Goal: Information Seeking & Learning: Find specific fact

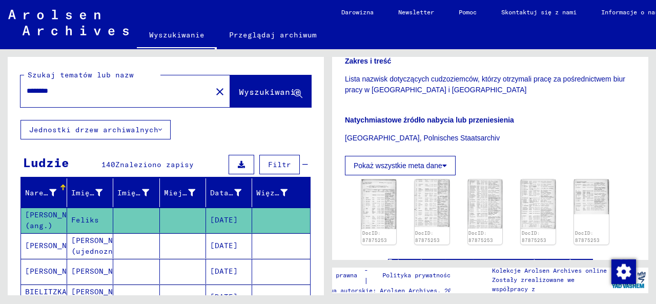
scroll to position [272, 0]
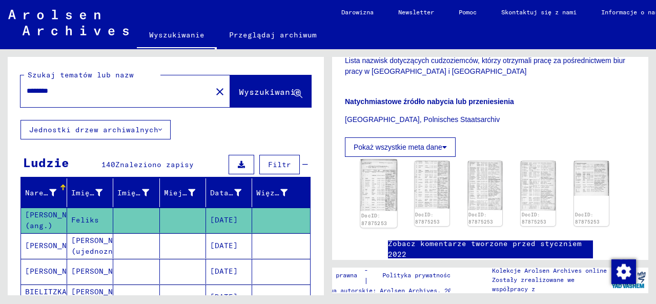
click at [369, 173] on img at bounding box center [378, 185] width 36 height 52
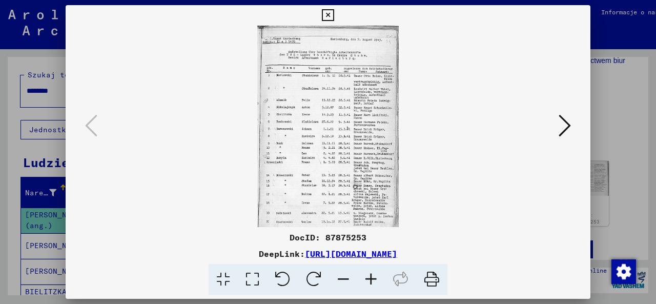
click at [371, 281] on icon at bounding box center [371, 279] width 28 height 31
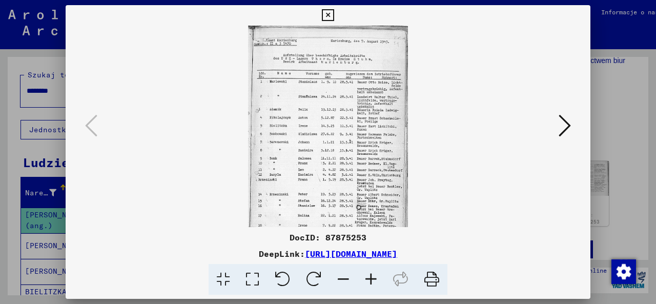
click at [371, 281] on icon at bounding box center [371, 279] width 28 height 31
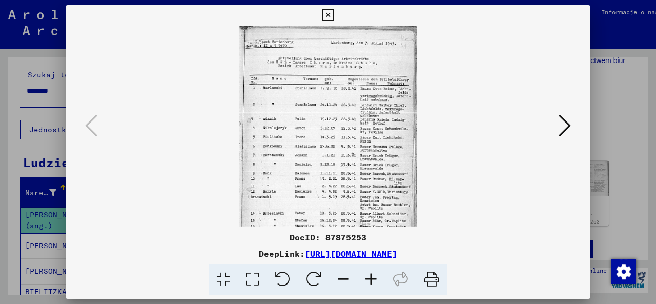
click at [371, 281] on icon at bounding box center [371, 279] width 28 height 31
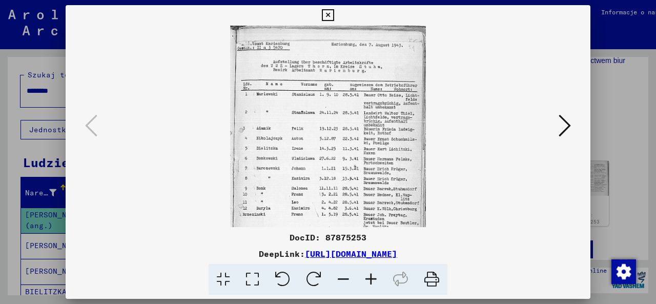
click at [371, 281] on icon at bounding box center [371, 279] width 28 height 31
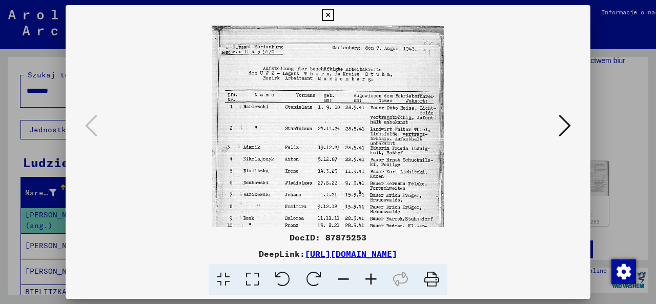
click at [371, 281] on icon at bounding box center [371, 279] width 28 height 31
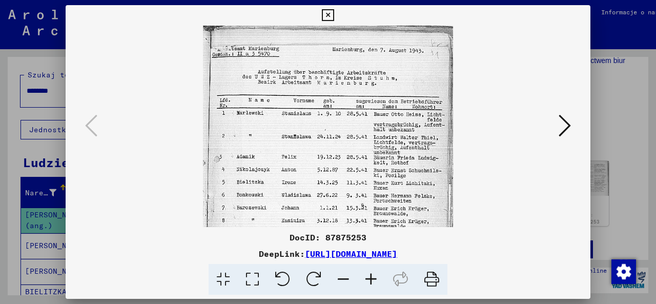
click at [371, 281] on icon at bounding box center [371, 279] width 28 height 31
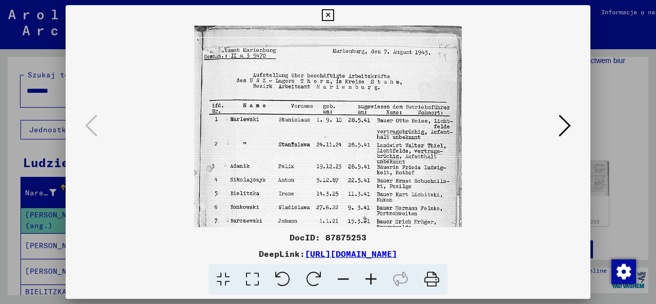
click at [371, 281] on icon at bounding box center [371, 279] width 28 height 31
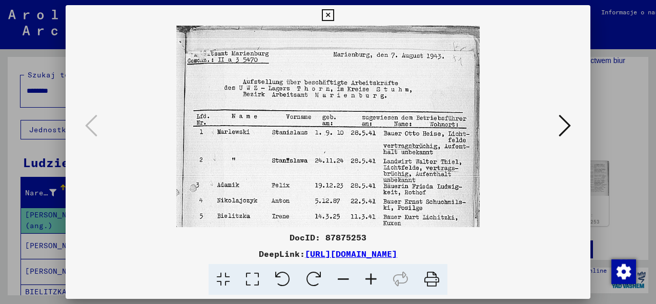
click at [371, 281] on icon at bounding box center [371, 279] width 28 height 31
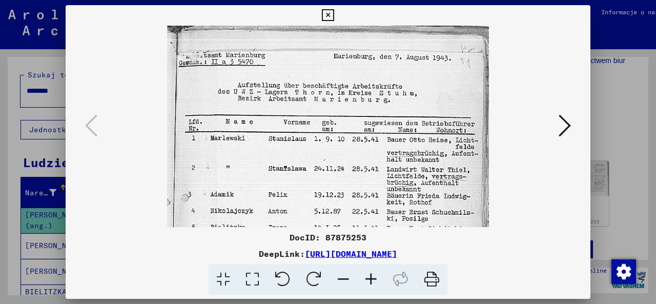
click at [371, 281] on icon at bounding box center [371, 279] width 28 height 31
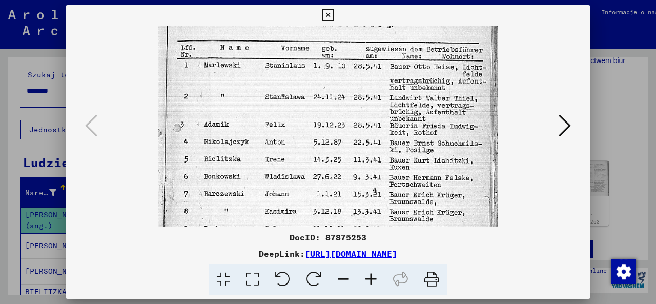
scroll to position [91, 0]
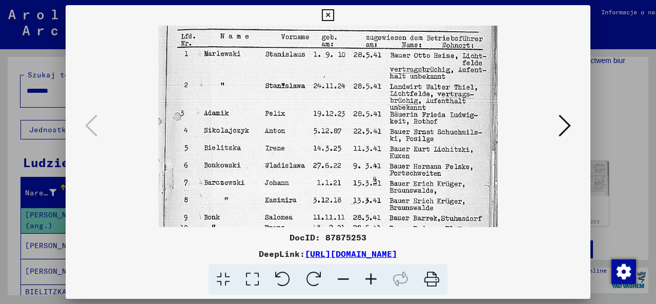
drag, startPoint x: 399, startPoint y: 157, endPoint x: 403, endPoint y: 70, distance: 86.6
click at [403, 70] on img at bounding box center [328, 176] width 340 height 483
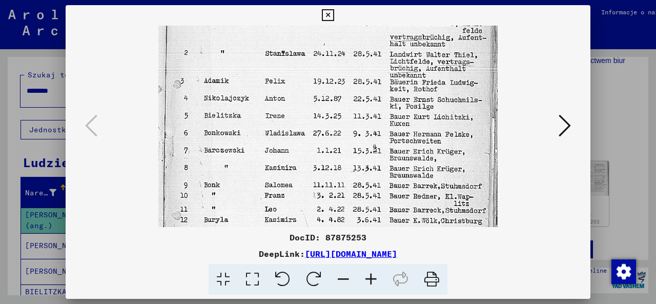
scroll to position [127, 0]
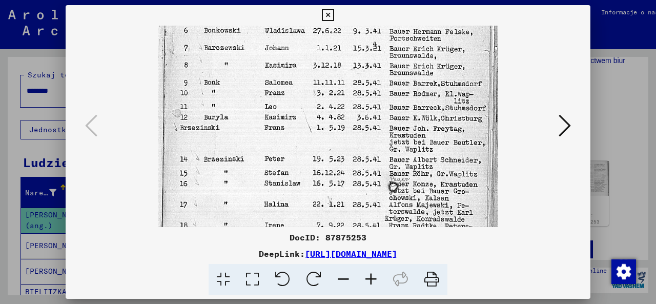
drag, startPoint x: 414, startPoint y: 203, endPoint x: 425, endPoint y: 85, distance: 118.7
click at [425, 85] on img at bounding box center [328, 41] width 340 height 483
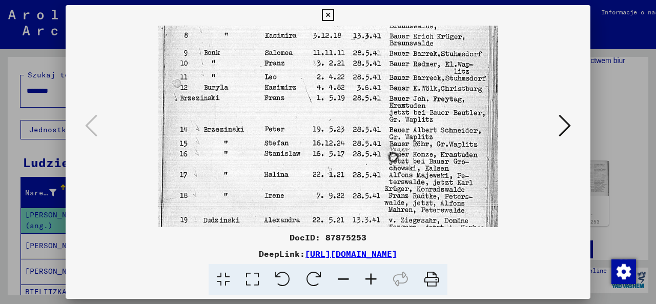
scroll to position [282, 0]
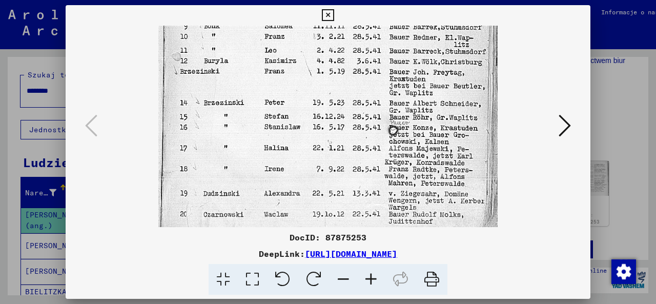
drag, startPoint x: 380, startPoint y: 193, endPoint x: 387, endPoint y: 108, distance: 85.3
click at [563, 125] on icon at bounding box center [564, 125] width 12 height 25
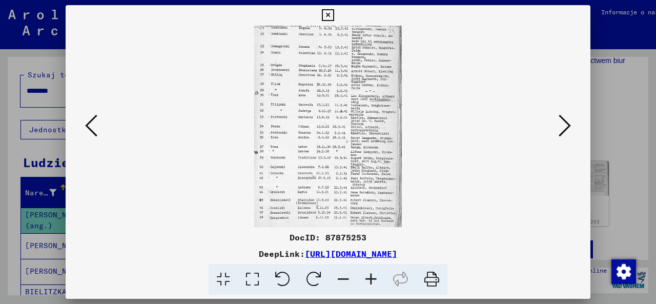
click at [370, 280] on icon at bounding box center [371, 279] width 28 height 31
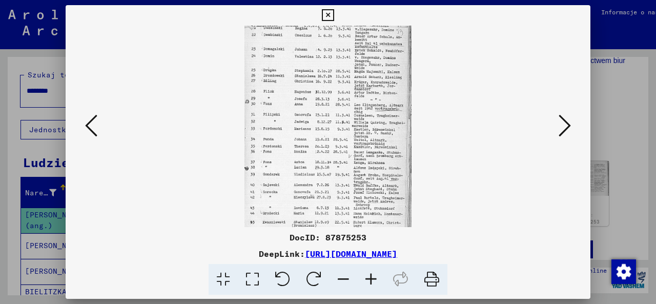
click at [370, 280] on icon at bounding box center [371, 279] width 28 height 31
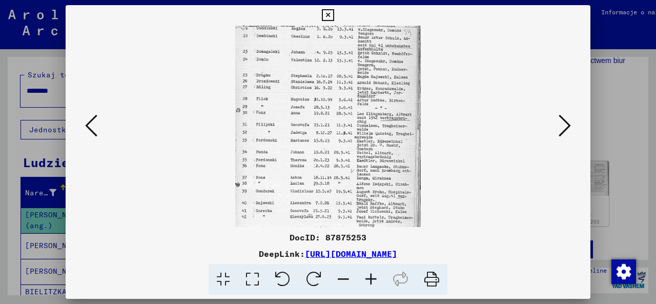
click at [370, 280] on icon at bounding box center [371, 279] width 28 height 31
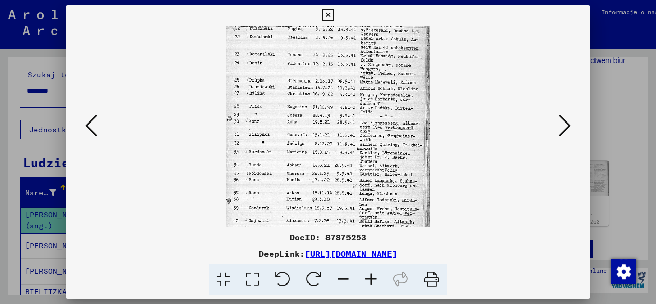
click at [370, 280] on icon at bounding box center [371, 279] width 28 height 31
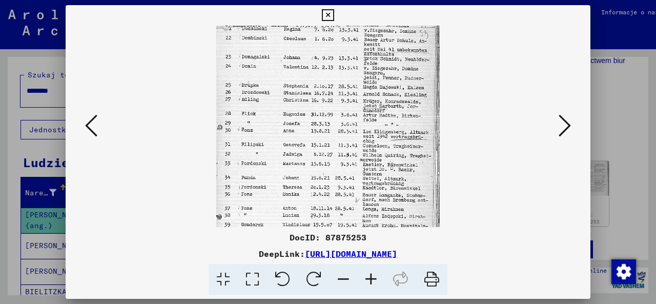
click at [370, 280] on icon at bounding box center [371, 279] width 28 height 31
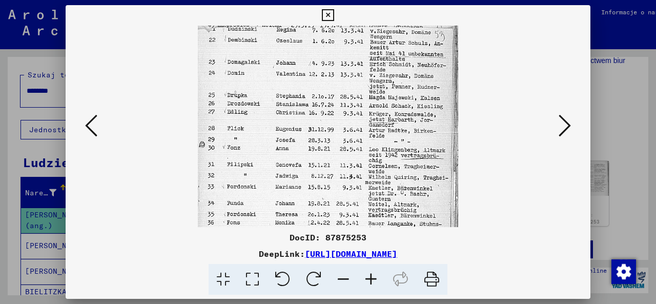
click at [370, 280] on icon at bounding box center [371, 279] width 28 height 31
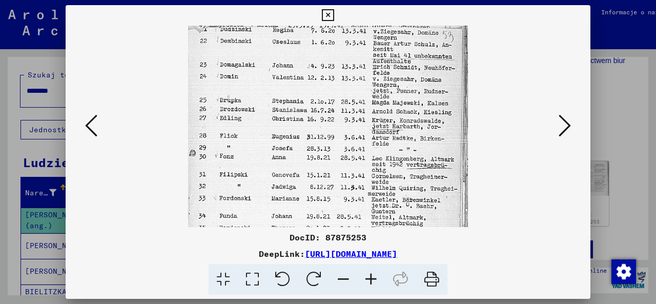
click at [370, 280] on icon at bounding box center [371, 279] width 28 height 31
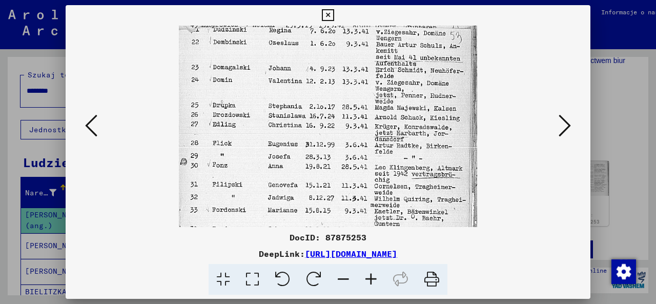
click at [370, 280] on icon at bounding box center [371, 279] width 28 height 31
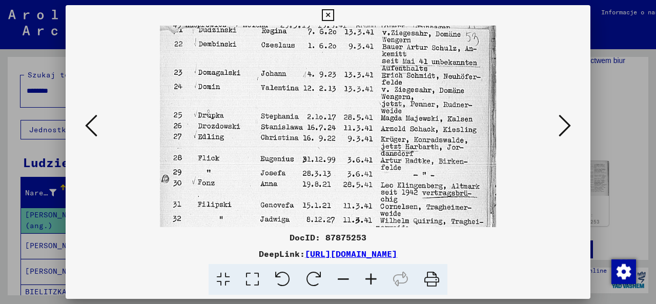
drag, startPoint x: 338, startPoint y: 118, endPoint x: 327, endPoint y: 205, distance: 88.2
click at [328, 214] on img at bounding box center [328, 254] width 336 height 457
drag, startPoint x: 332, startPoint y: 120, endPoint x: 331, endPoint y: 166, distance: 46.6
click at [331, 166] on img at bounding box center [328, 254] width 336 height 457
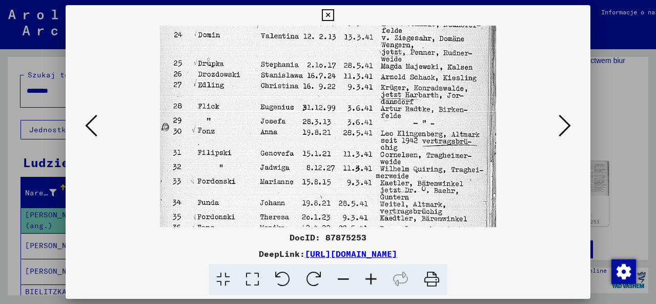
scroll to position [56, 0]
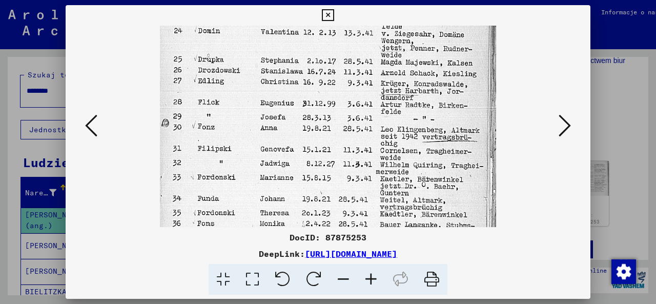
drag, startPoint x: 316, startPoint y: 153, endPoint x: 306, endPoint y: 102, distance: 51.3
click at [306, 102] on img at bounding box center [328, 198] width 336 height 457
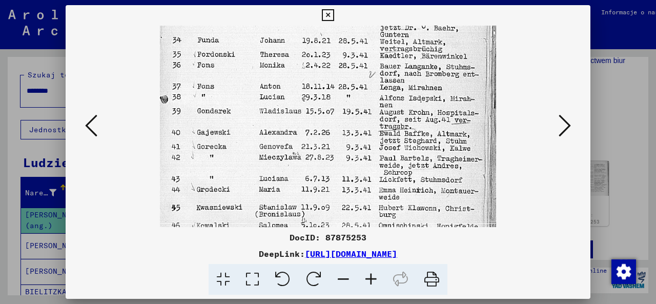
scroll to position [217, 0]
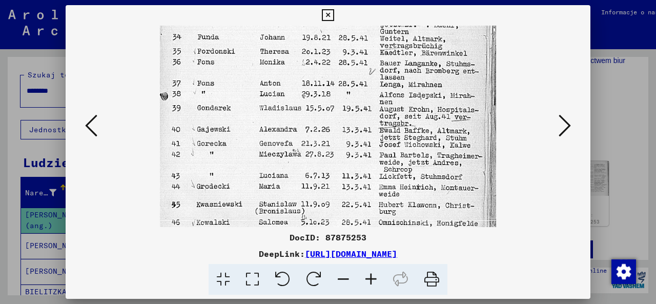
drag, startPoint x: 230, startPoint y: 213, endPoint x: 246, endPoint y: 81, distance: 132.6
click at [246, 81] on img at bounding box center [328, 36] width 336 height 457
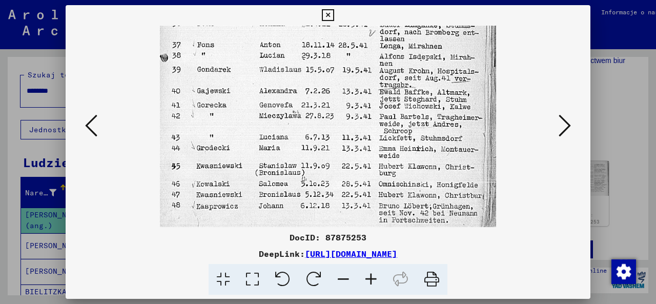
scroll to position [256, 0]
drag, startPoint x: 242, startPoint y: 149, endPoint x: 246, endPoint y: 103, distance: 46.3
click at [565, 125] on icon at bounding box center [564, 125] width 12 height 25
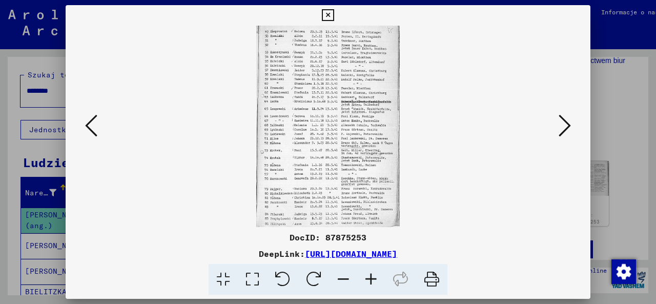
scroll to position [0, 0]
click at [371, 278] on icon at bounding box center [371, 279] width 28 height 31
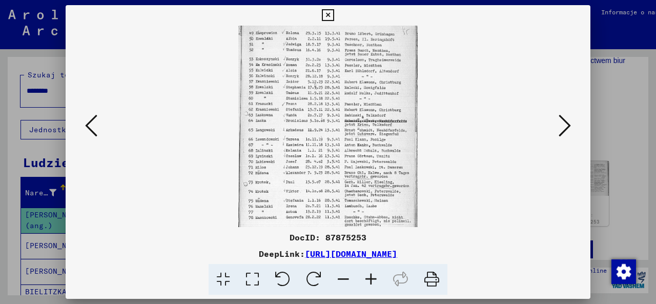
click at [371, 278] on icon at bounding box center [371, 279] width 28 height 31
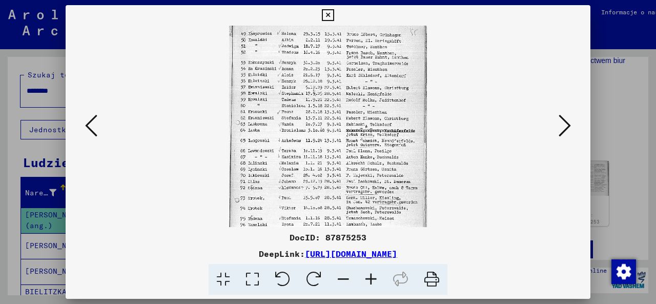
click at [371, 278] on icon at bounding box center [371, 279] width 28 height 31
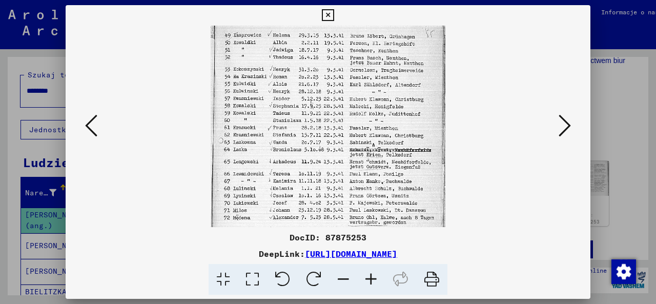
click at [371, 278] on icon at bounding box center [371, 279] width 28 height 31
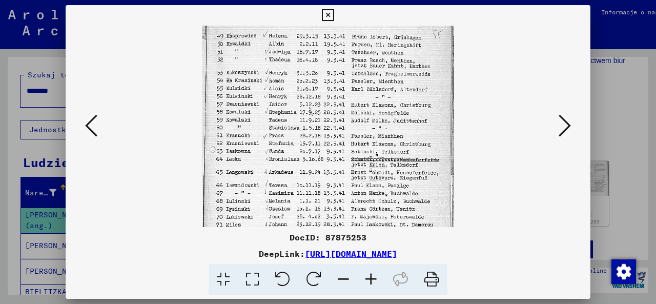
click at [371, 278] on icon at bounding box center [371, 279] width 28 height 31
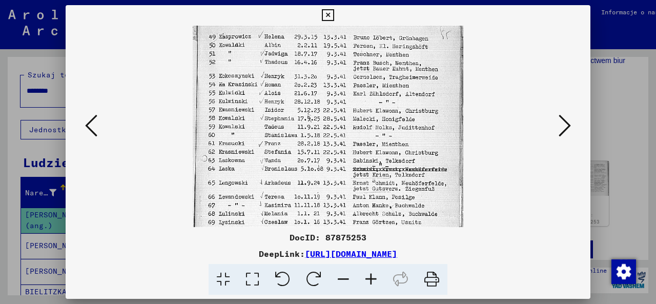
click at [371, 278] on icon at bounding box center [371, 279] width 28 height 31
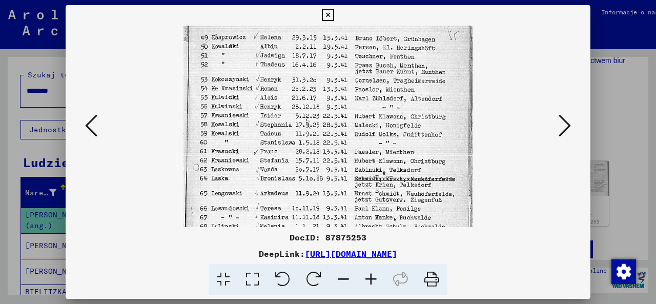
click at [371, 278] on icon at bounding box center [371, 279] width 28 height 31
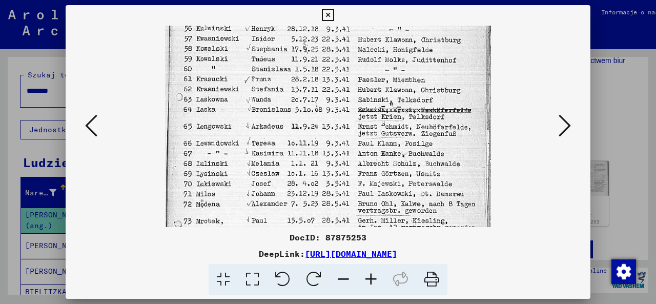
scroll to position [89, 0]
drag, startPoint x: 205, startPoint y: 136, endPoint x: 212, endPoint y: 68, distance: 68.9
click at [212, 68] on img at bounding box center [327, 165] width 325 height 457
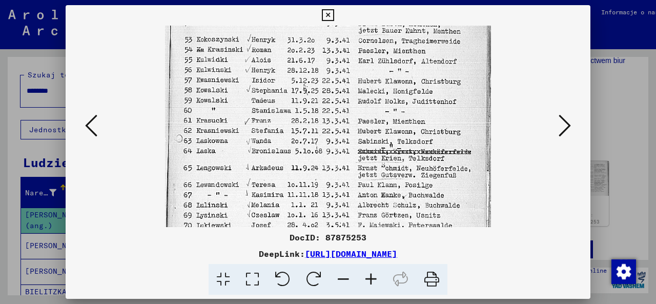
scroll to position [0, 0]
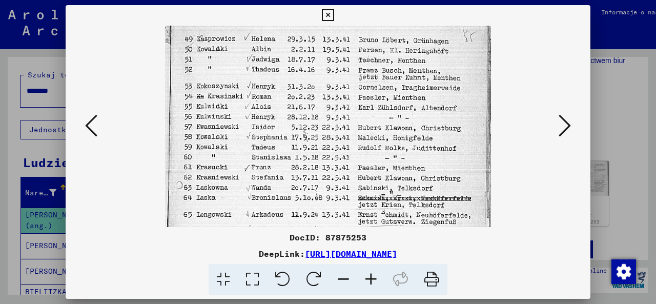
drag, startPoint x: 267, startPoint y: 97, endPoint x: 270, endPoint y: 184, distance: 87.6
click at [270, 184] on img at bounding box center [327, 254] width 325 height 457
click at [333, 14] on icon at bounding box center [328, 15] width 12 height 12
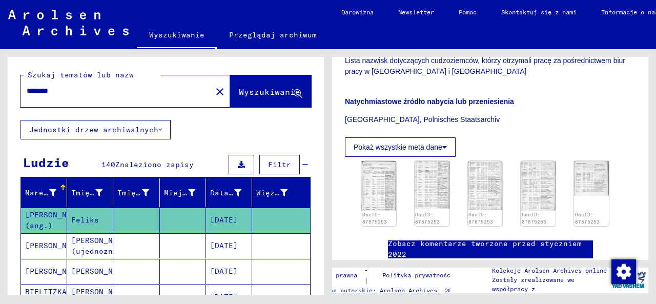
click at [75, 95] on input "********" at bounding box center [116, 91] width 179 height 11
type input "*"
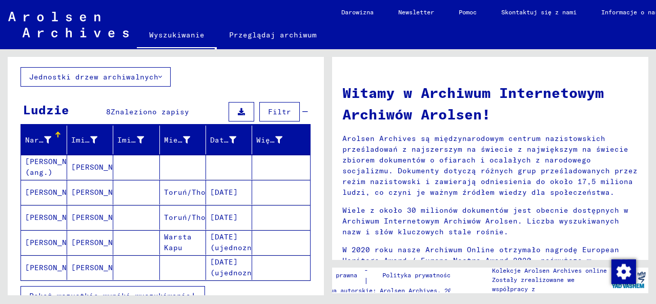
scroll to position [53, 0]
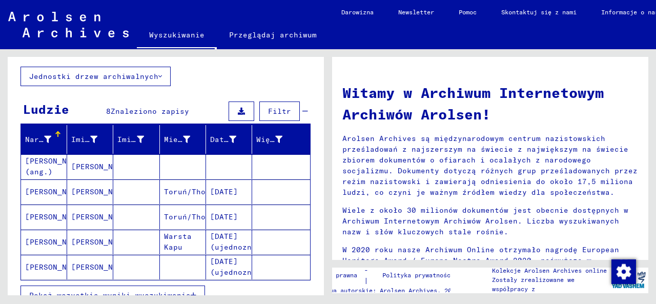
click at [47, 192] on mat-cell "[PERSON_NAME]" at bounding box center [44, 191] width 46 height 25
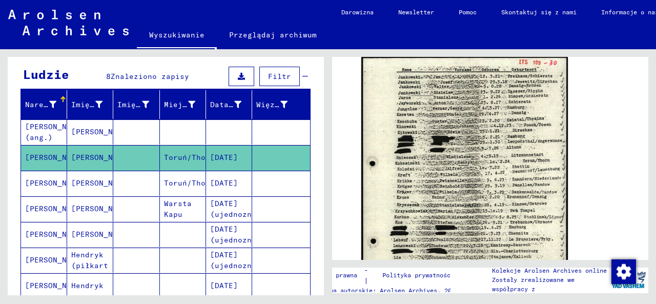
scroll to position [107, 0]
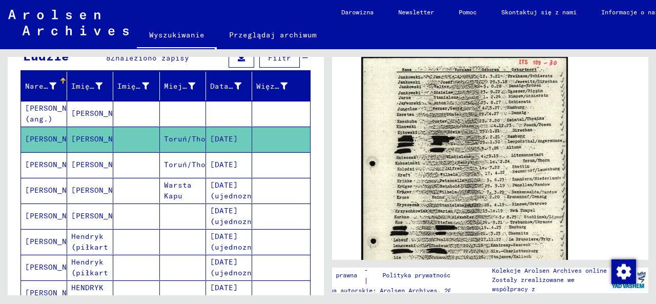
click at [99, 215] on mat-cell "[PERSON_NAME]" at bounding box center [90, 215] width 46 height 25
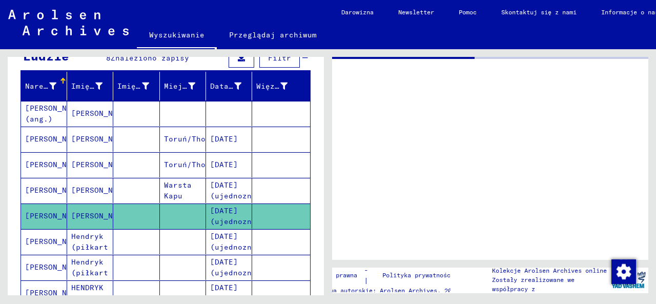
click at [99, 215] on mat-cell "[PERSON_NAME]" at bounding box center [90, 215] width 46 height 25
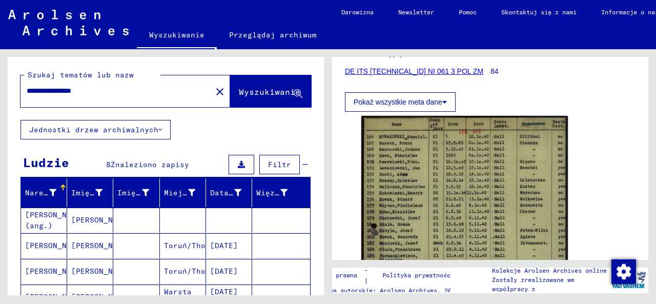
click at [54, 92] on input "**********" at bounding box center [116, 91] width 179 height 11
click at [244, 91] on span "Wyszukiwanie" at bounding box center [269, 92] width 61 height 10
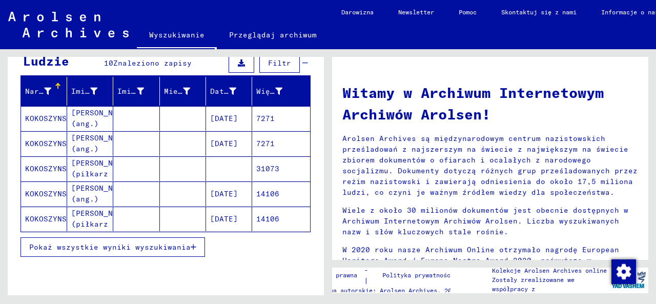
scroll to position [160, 0]
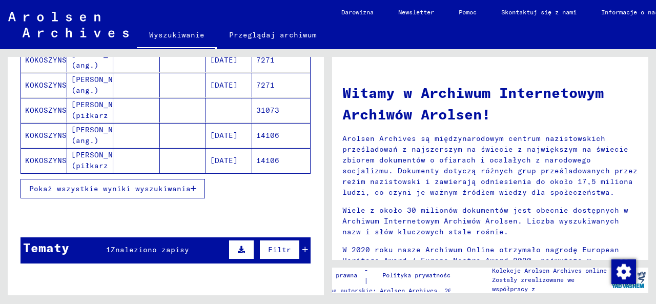
click at [132, 188] on span "Pokaż wszystkie wyniki wyszukiwania" at bounding box center [109, 188] width 161 height 9
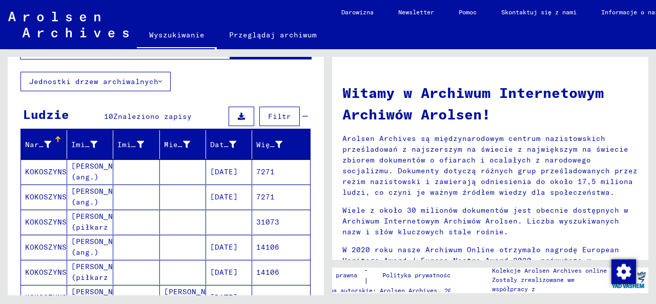
scroll to position [0, 0]
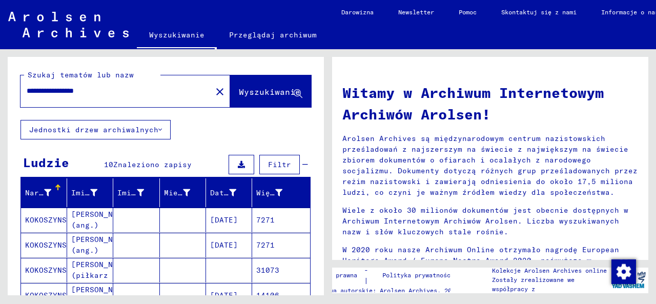
drag, startPoint x: 114, startPoint y: 94, endPoint x: 152, endPoint y: 104, distance: 39.9
click at [114, 94] on input "**********" at bounding box center [113, 91] width 173 height 11
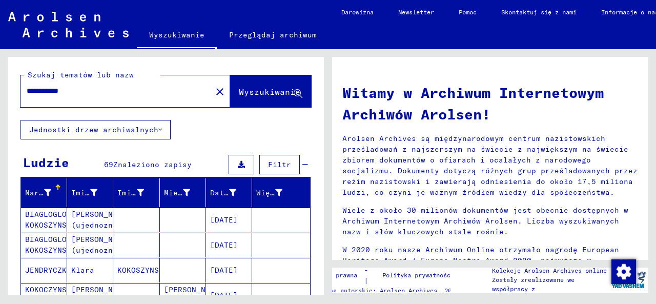
click at [83, 91] on input "**********" at bounding box center [113, 91] width 173 height 11
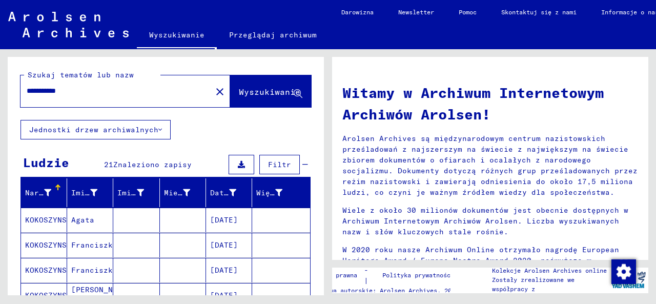
click at [100, 92] on input "**********" at bounding box center [113, 91] width 173 height 11
type input "**********"
